Goal: Task Accomplishment & Management: Use online tool/utility

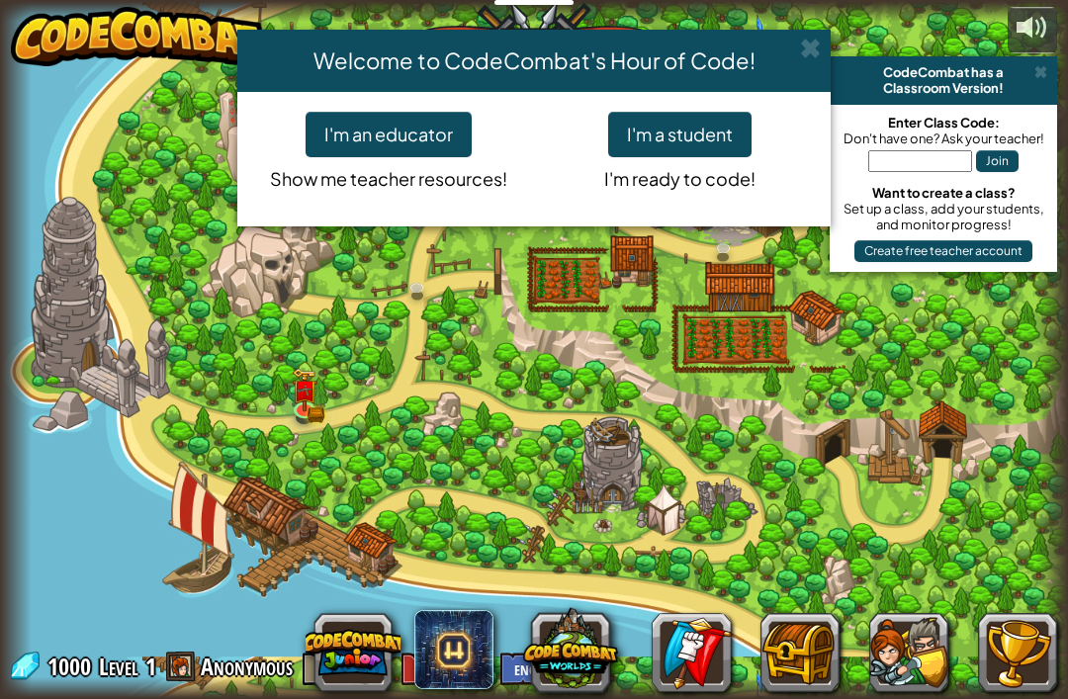
click at [812, 53] on span at bounding box center [810, 48] width 21 height 21
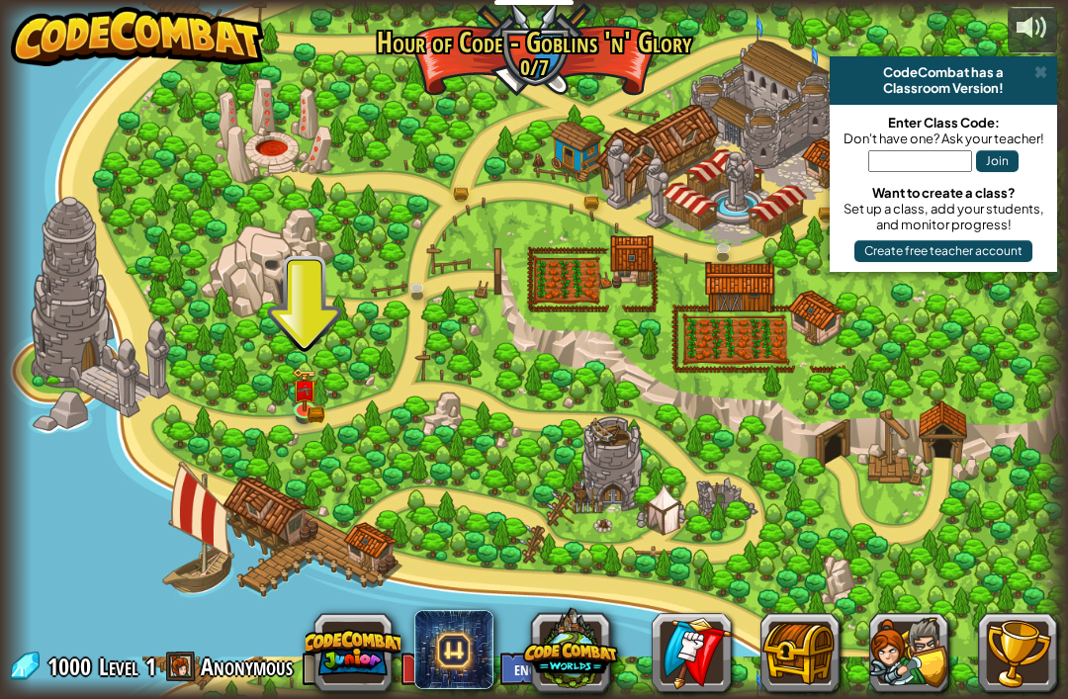
click at [819, 381] on div at bounding box center [534, 350] width 1068 height 698
click at [818, 408] on div at bounding box center [534, 350] width 1068 height 698
click at [290, 380] on div at bounding box center [534, 350] width 1068 height 698
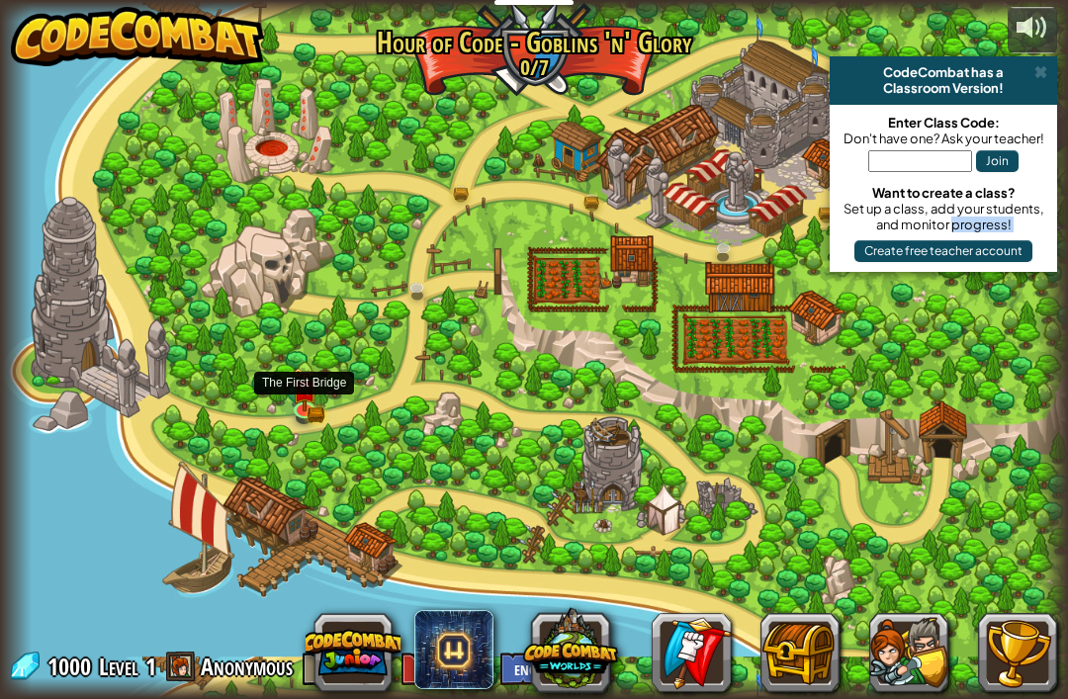
click at [317, 387] on img at bounding box center [304, 390] width 27 height 44
click at [320, 390] on div at bounding box center [534, 350] width 1068 height 698
click at [317, 392] on img at bounding box center [304, 390] width 27 height 44
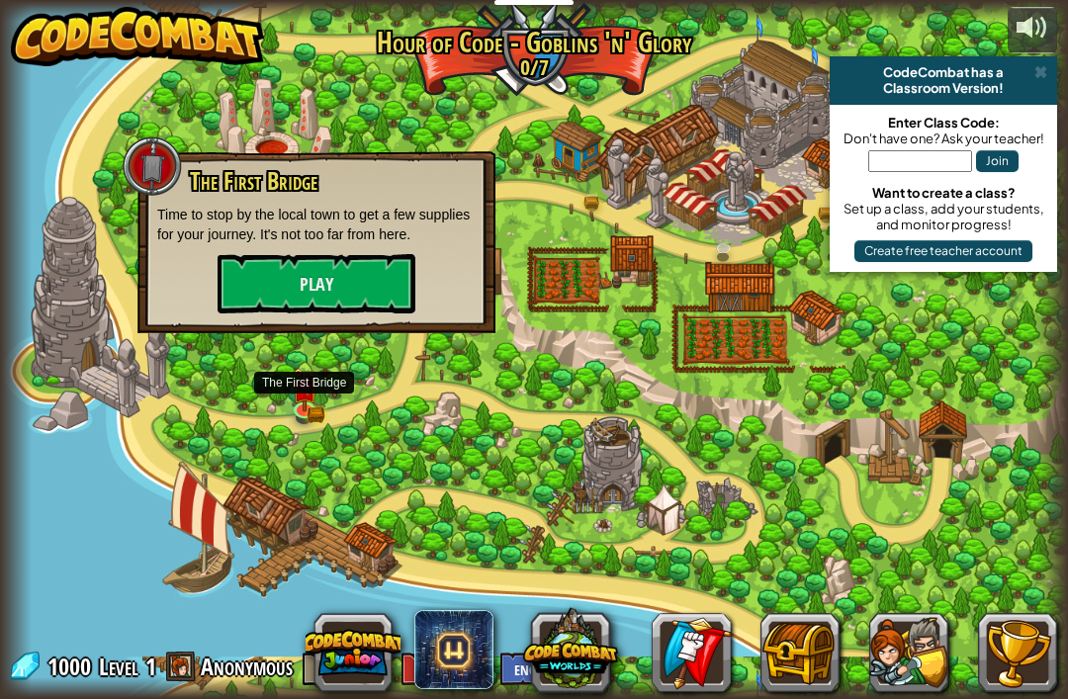
click at [371, 278] on button "Play" at bounding box center [317, 283] width 198 height 59
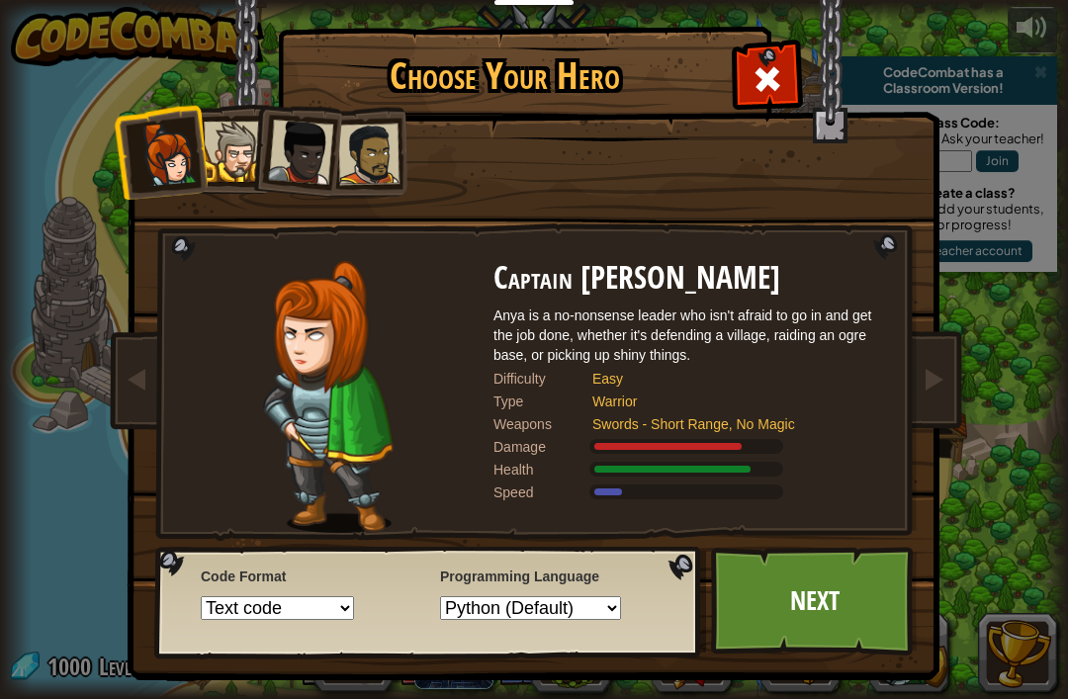
click at [832, 579] on link "Next" at bounding box center [814, 601] width 207 height 109
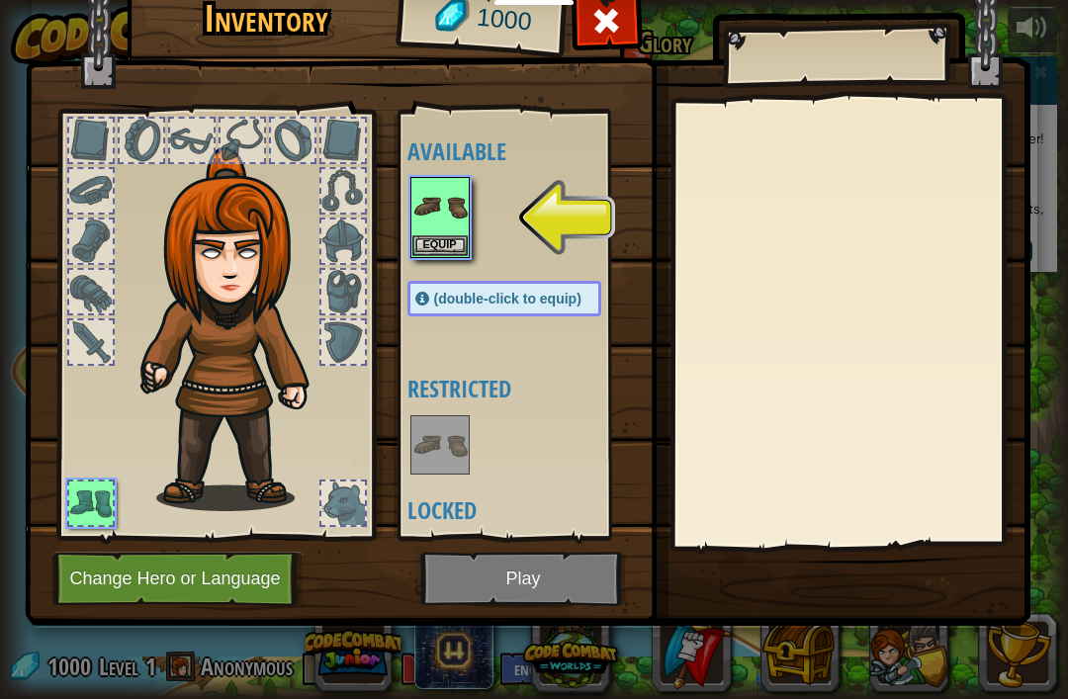
click at [449, 244] on button "Equip" at bounding box center [439, 245] width 55 height 21
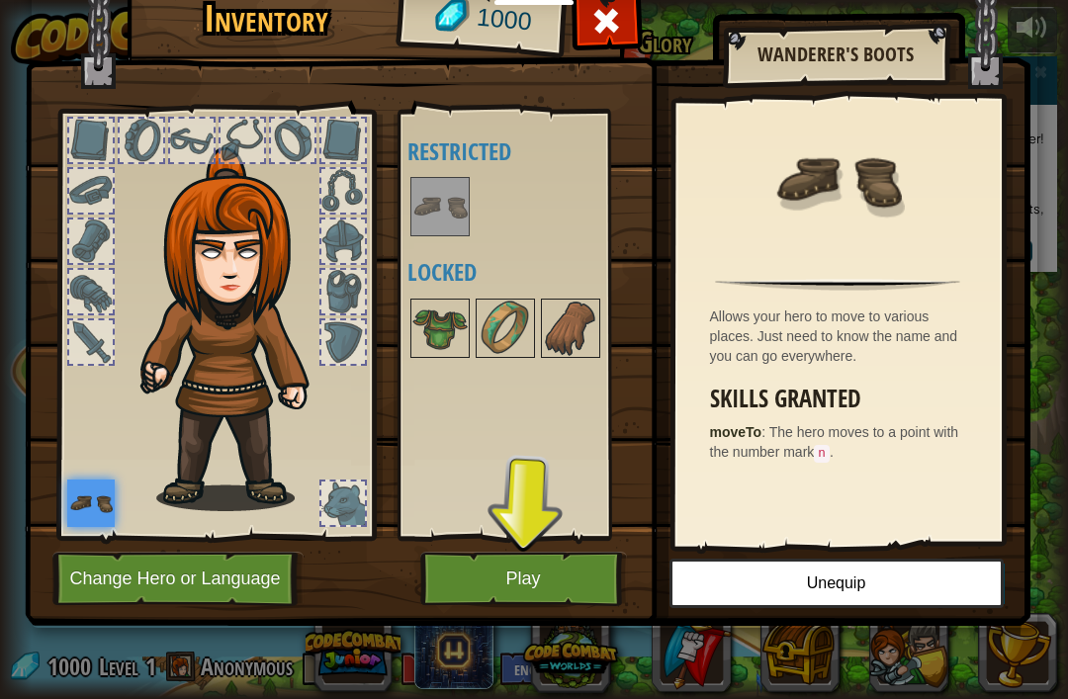
click at [560, 576] on button "Play" at bounding box center [523, 579] width 207 height 54
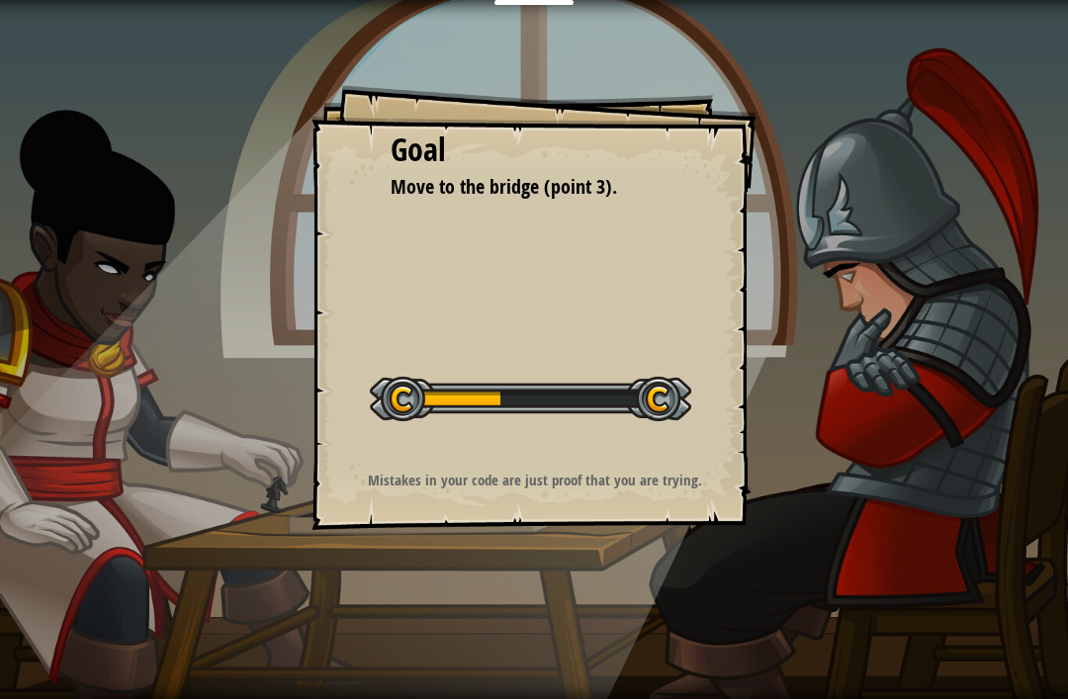
click at [898, 488] on div "Goal Move to the bridge (point 3). Start Level Error loading from server. Try r…" at bounding box center [534, 349] width 1068 height 699
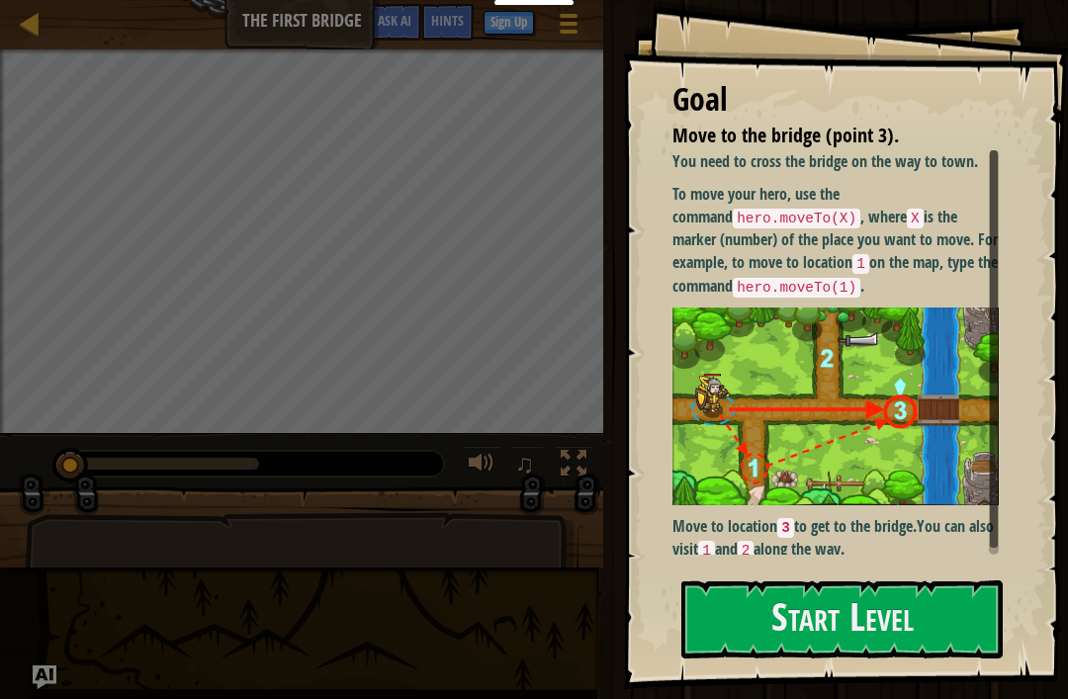
click at [905, 652] on button "Start Level" at bounding box center [842, 620] width 321 height 78
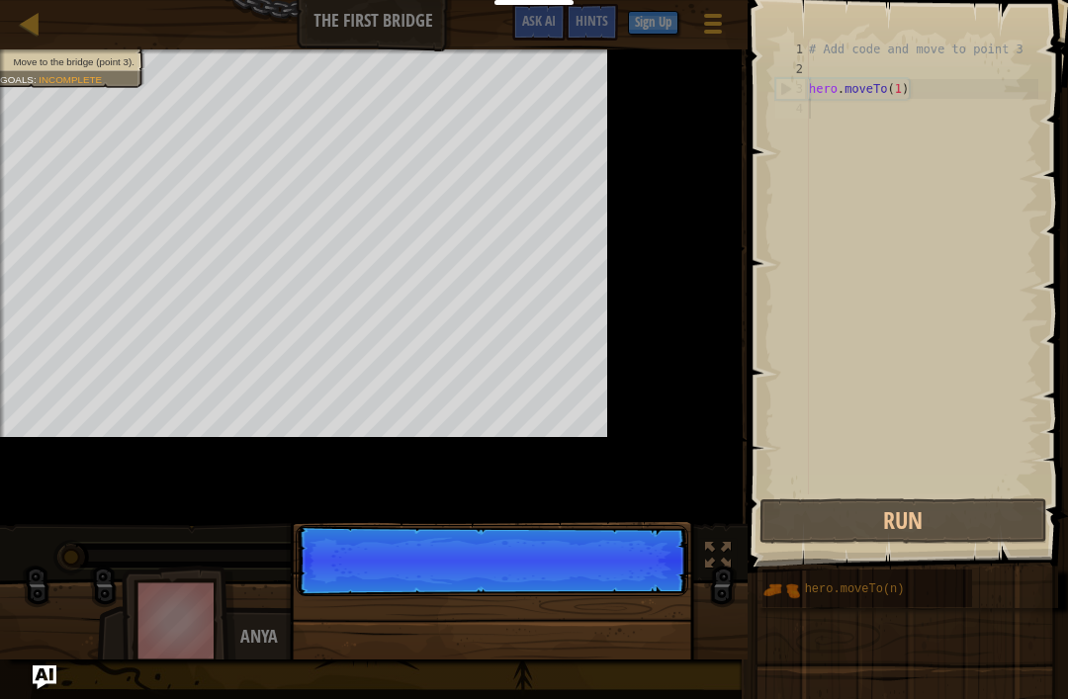
scroll to position [10, 0]
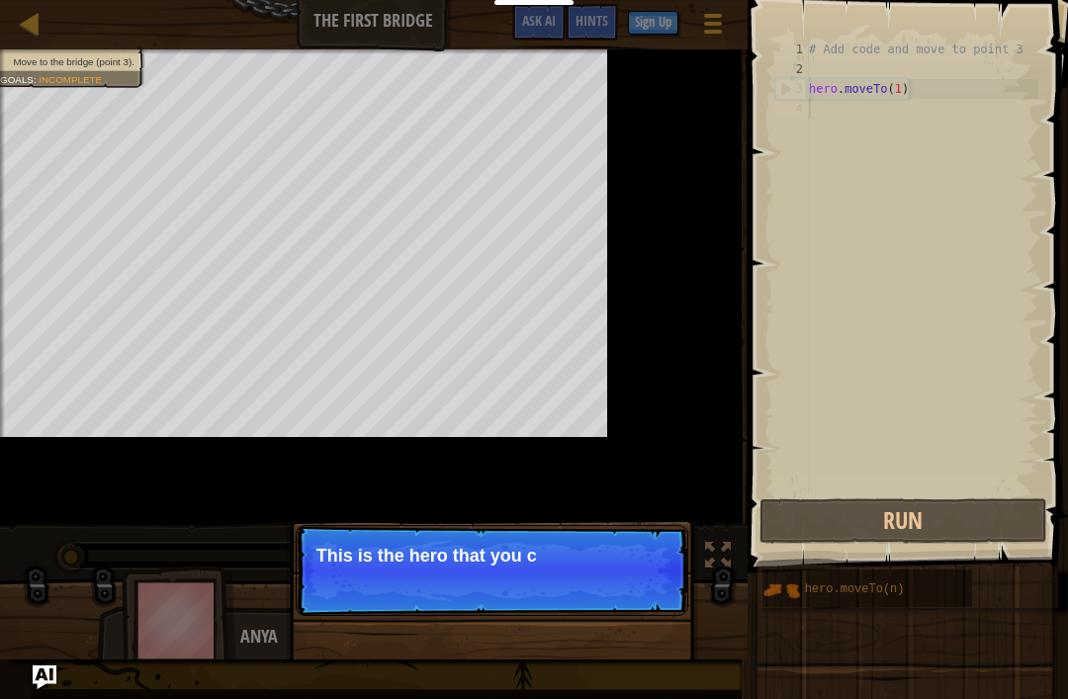
click at [611, 575] on p "Skip (esc) Continue This is the hero that you c" at bounding box center [492, 570] width 393 height 91
click at [634, 566] on p "Skip (esc) Continue This is the hero that you control" at bounding box center [492, 570] width 393 height 91
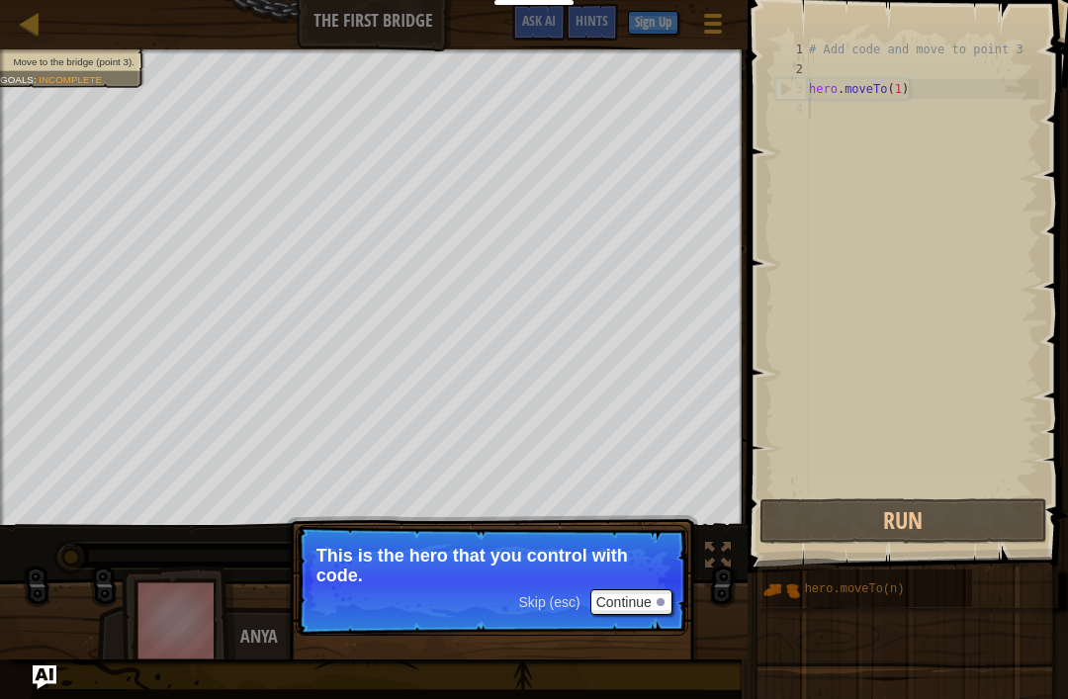
click at [642, 607] on button "Continue" at bounding box center [632, 603] width 82 height 26
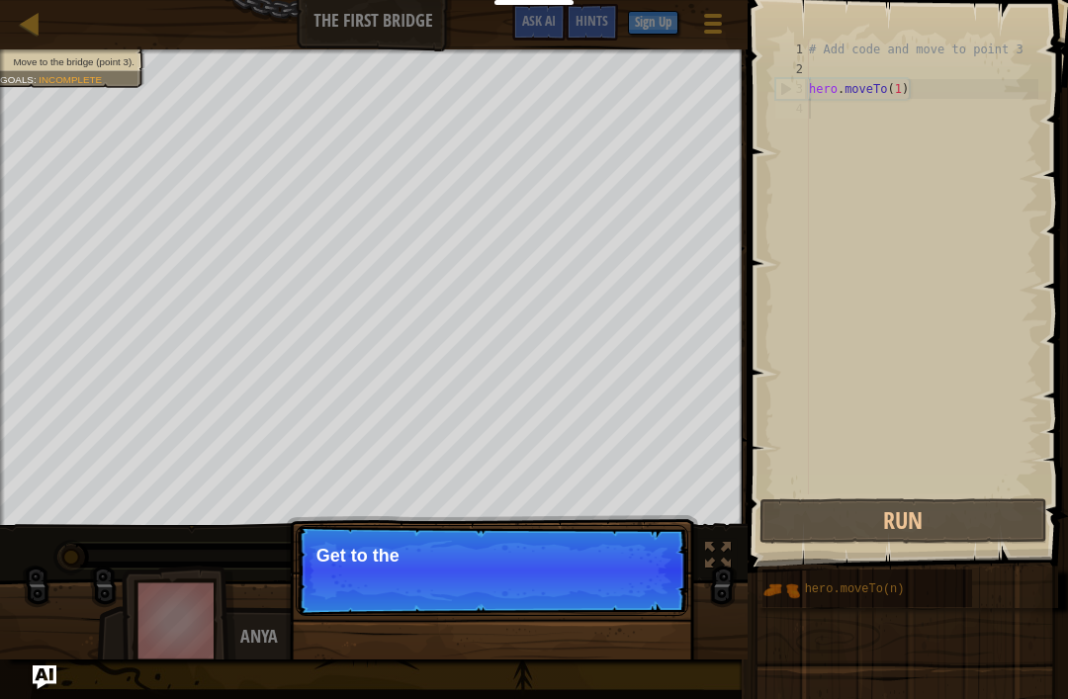
click at [651, 601] on p "Skip (esc) Continue Get to the" at bounding box center [492, 570] width 393 height 91
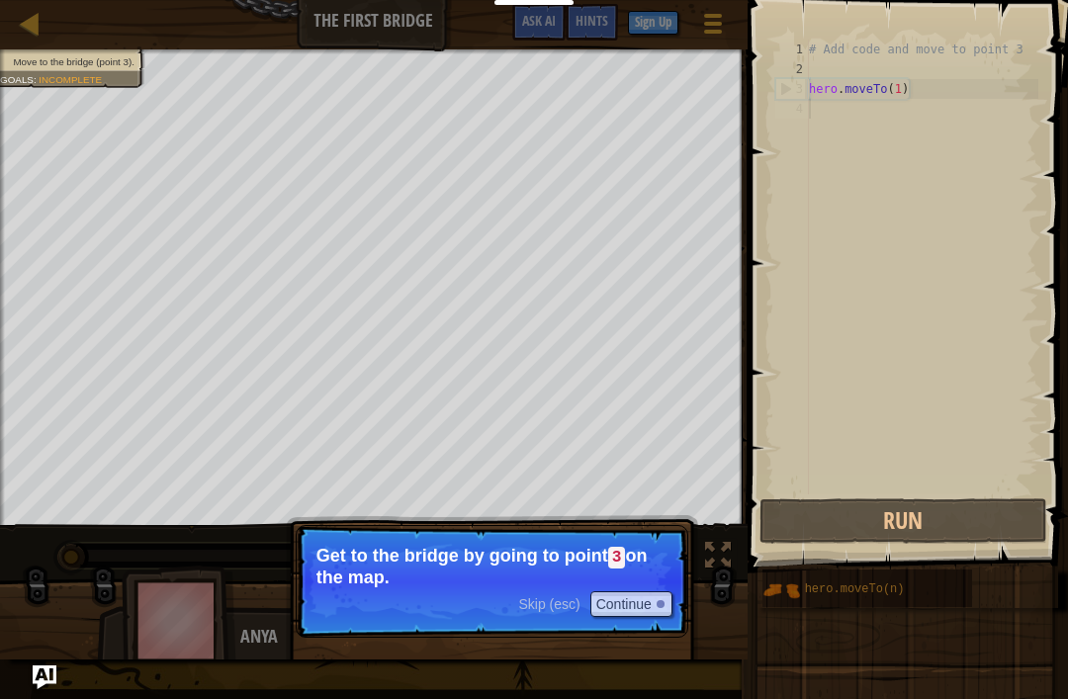
click at [650, 596] on button "Continue" at bounding box center [632, 605] width 82 height 26
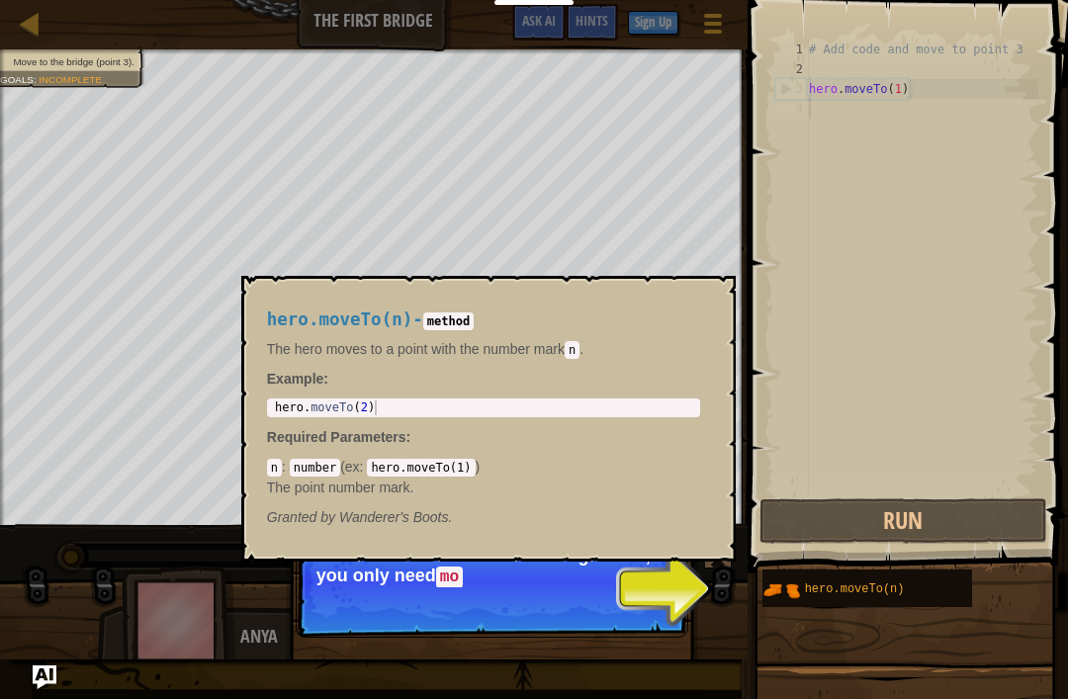
click at [824, 594] on span "hero.moveTo(n)" at bounding box center [855, 590] width 100 height 14
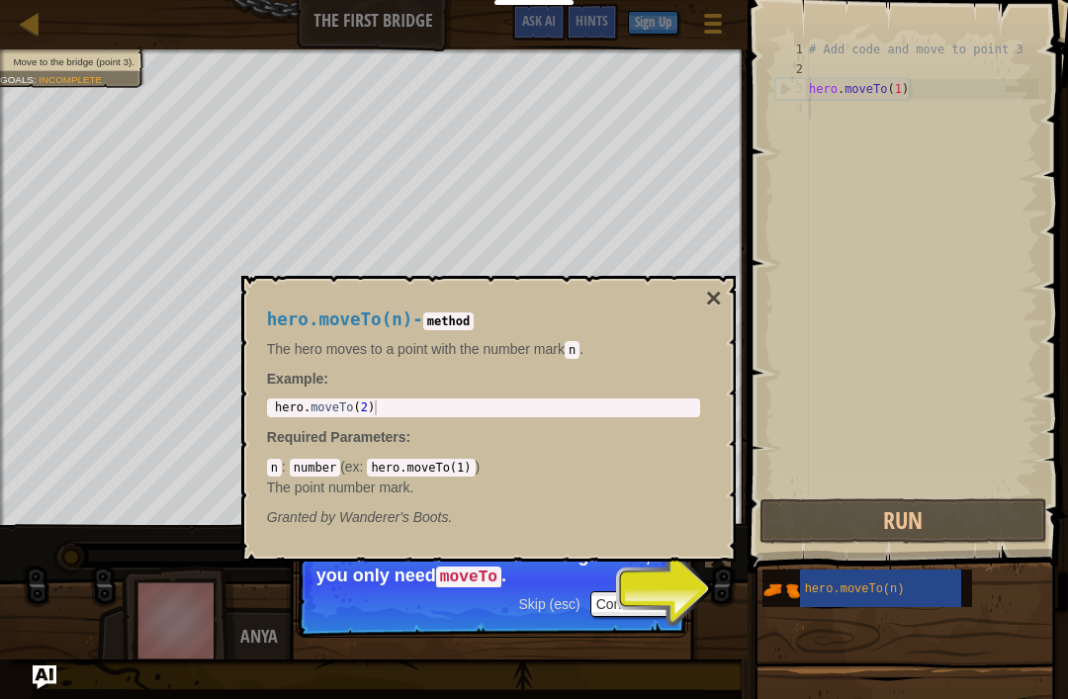
click at [695, 593] on div "Skip (esc) Continue You can use these methods. Right now, you only need moveTo ." at bounding box center [492, 671] width 412 height 293
click at [778, 596] on img at bounding box center [782, 591] width 38 height 38
click at [777, 585] on img at bounding box center [782, 591] width 38 height 38
click at [785, 593] on img at bounding box center [782, 591] width 38 height 38
click at [863, 578] on div "hero.moveTo(n)" at bounding box center [880, 589] width 161 height 38
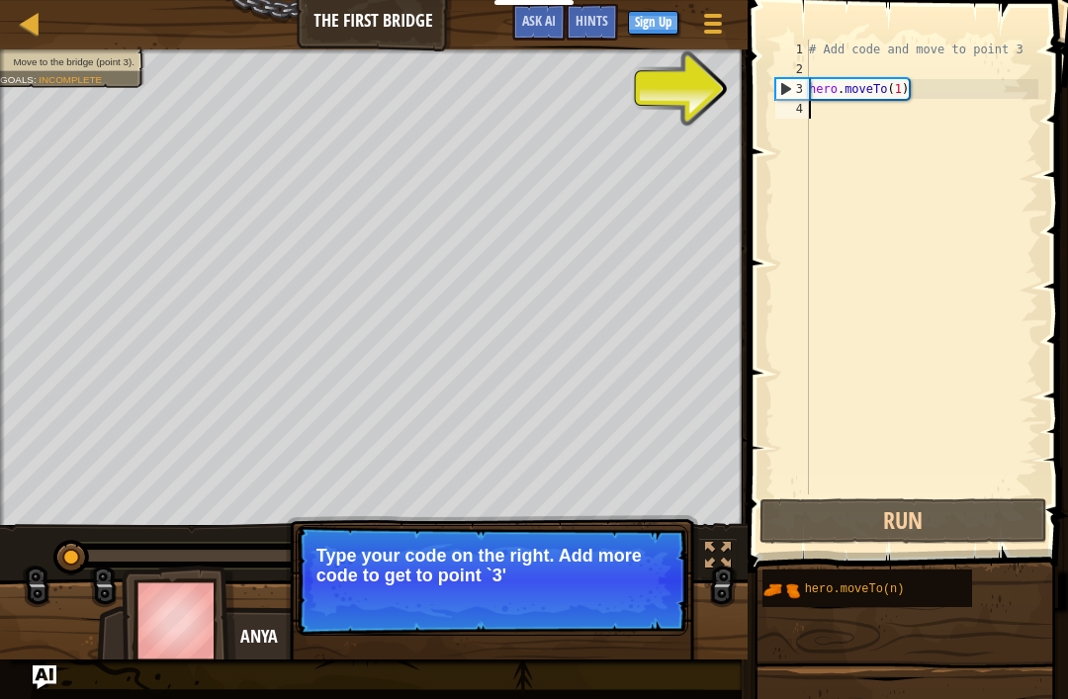
type textarea "hero.moveTo(1)"
click at [952, 86] on div "# Add code and move to point 3 hero . moveTo ( 1 )" at bounding box center [921, 287] width 233 height 495
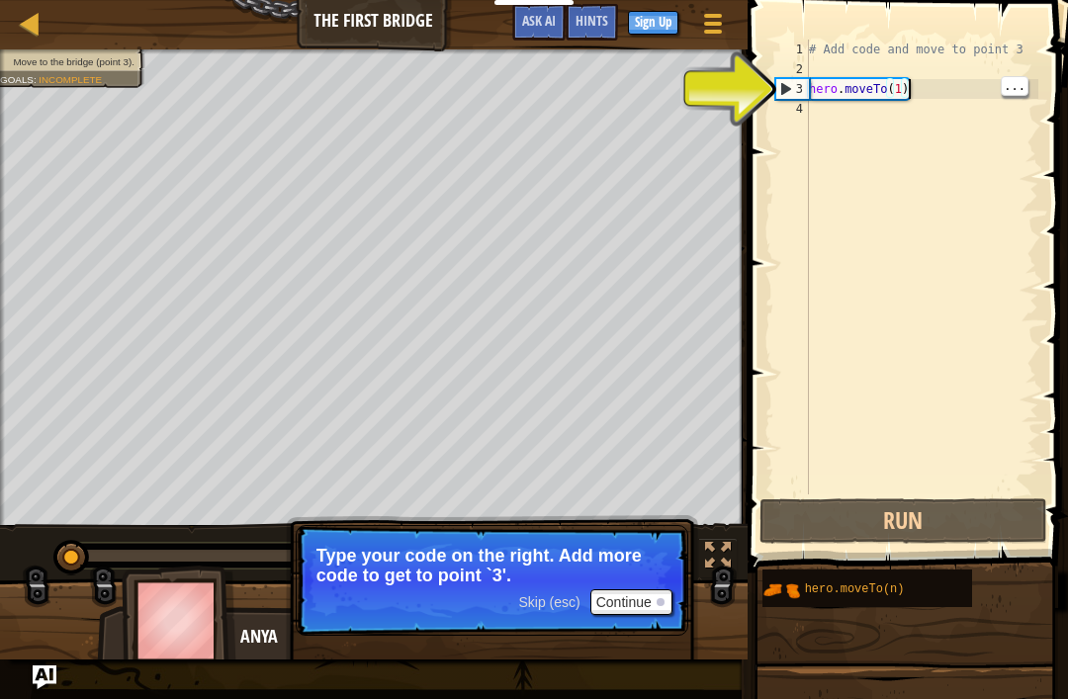
click at [931, 103] on div "# Add code and move to point 3 hero . moveTo ( 1 )" at bounding box center [921, 287] width 233 height 495
